Goal: Transaction & Acquisition: Obtain resource

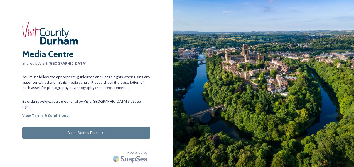
click at [110, 79] on span "You must follow the appropriate guidelines and usage rights when using any asse…" at bounding box center [86, 83] width 128 height 16
click at [80, 127] on button "Yes - Access Files" at bounding box center [86, 132] width 128 height 11
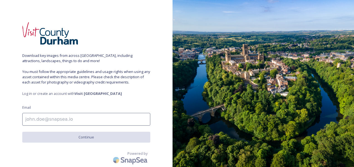
click at [80, 121] on input at bounding box center [86, 119] width 128 height 13
type input "[PERSON_NAME][EMAIL_ADDRESS][DOMAIN_NAME]"
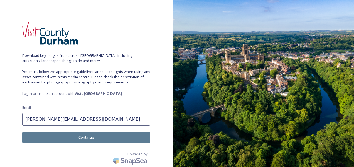
click at [89, 139] on button "Continue" at bounding box center [86, 137] width 128 height 11
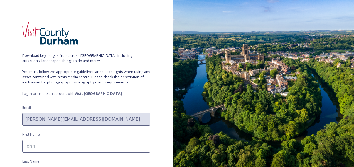
click at [81, 147] on input at bounding box center [86, 146] width 128 height 13
type input "[PERSON_NAME]"
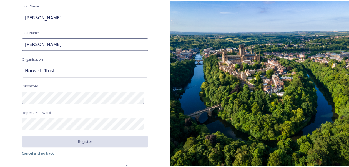
scroll to position [131, 0]
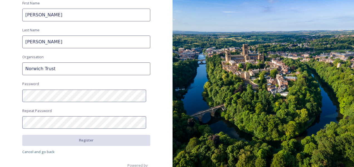
drag, startPoint x: 56, startPoint y: 69, endPoint x: 8, endPoint y: 63, distance: 48.2
click at [8, 63] on div "Download key images from across [GEOGRAPHIC_DATA], including attractions, lands…" at bounding box center [86, 83] width 172 height 167
type input "[PERSON_NAME] consulting"
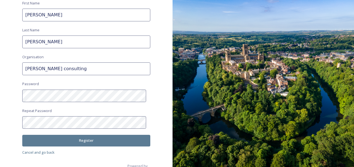
click at [85, 141] on button "Register" at bounding box center [86, 140] width 128 height 11
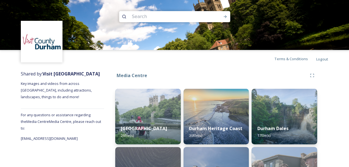
click at [232, 67] on div "Terms & Conditions Logout" at bounding box center [174, 59] width 349 height 18
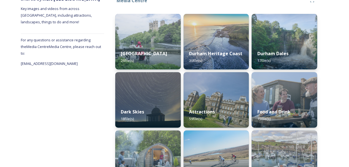
scroll to position [47, 0]
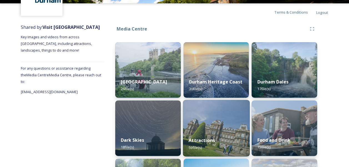
click at [229, 123] on img at bounding box center [216, 128] width 67 height 57
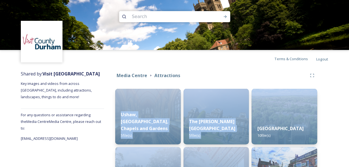
drag, startPoint x: 349, startPoint y: 79, endPoint x: 354, endPoint y: 96, distance: 17.6
click at [349, 96] on html "Terms & Conditions Logout Shared by: Visit [GEOGRAPHIC_DATA] Key images and vid…" at bounding box center [174, 143] width 349 height 287
drag, startPoint x: 354, startPoint y: 96, endPoint x: 335, endPoint y: 98, distance: 19.4
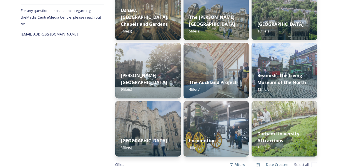
scroll to position [110, 0]
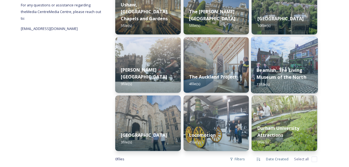
click at [284, 52] on img at bounding box center [284, 65] width 67 height 57
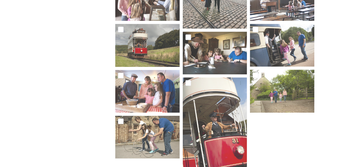
scroll to position [179, 0]
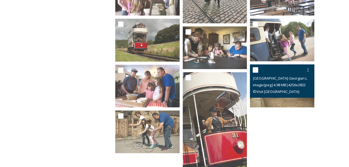
click at [278, 99] on img at bounding box center [282, 85] width 64 height 43
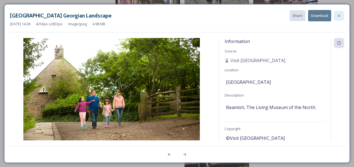
click at [338, 17] on icon at bounding box center [338, 16] width 4 height 4
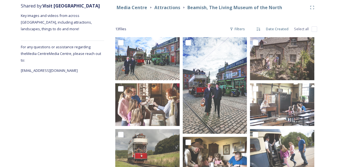
scroll to position [67, 0]
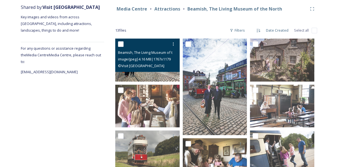
click at [145, 76] on img at bounding box center [147, 60] width 64 height 43
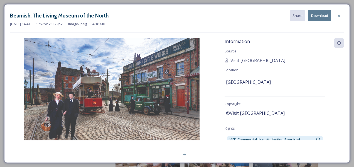
click at [312, 64] on div "Information Source Visit [GEOGRAPHIC_DATA] Location [GEOGRAPHIC_DATA] Copyright…" at bounding box center [275, 89] width 112 height 103
click at [319, 16] on button "Download" at bounding box center [319, 15] width 23 height 11
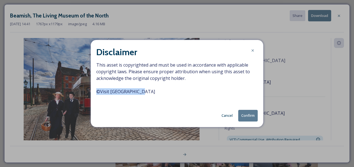
drag, startPoint x: 144, startPoint y: 92, endPoint x: 97, endPoint y: 90, distance: 47.3
click at [97, 90] on span "This asset is copyrighted and must be used in accordance with applicable copyri…" at bounding box center [176, 82] width 161 height 40
copy span "© Visit [GEOGRAPHIC_DATA]"
click at [251, 114] on button "Confirm" at bounding box center [247, 115] width 19 height 11
